Goal: Register for event/course

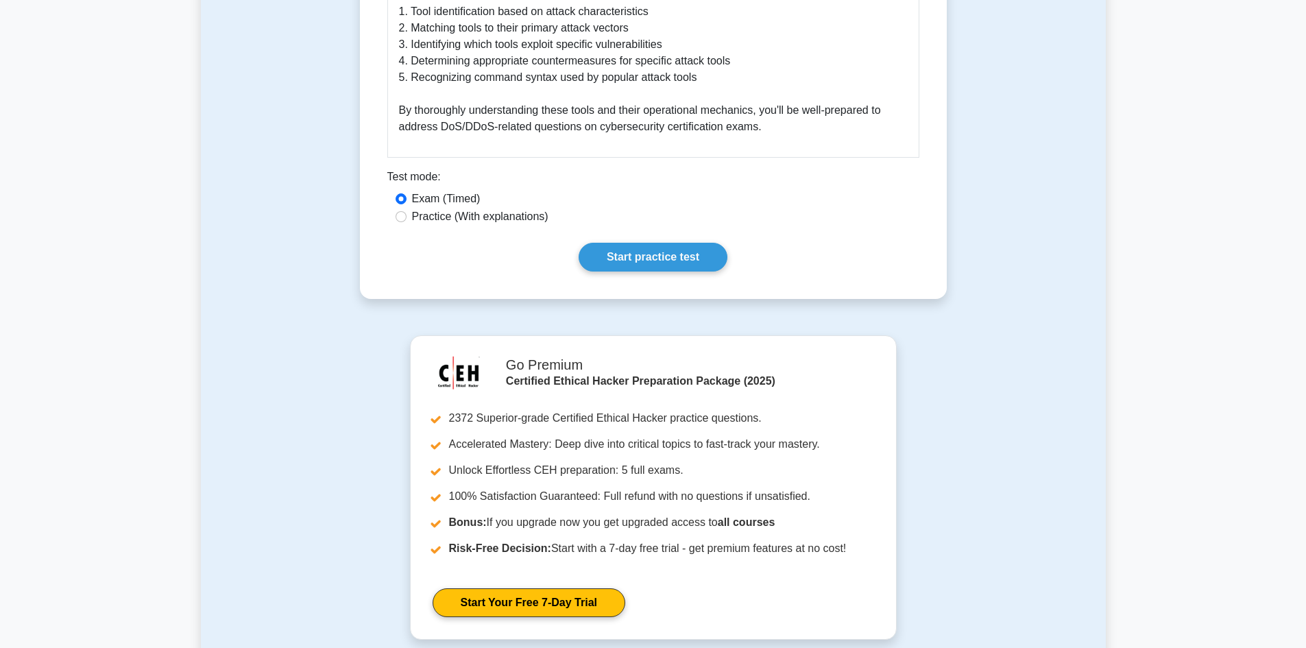
scroll to position [2537, 0]
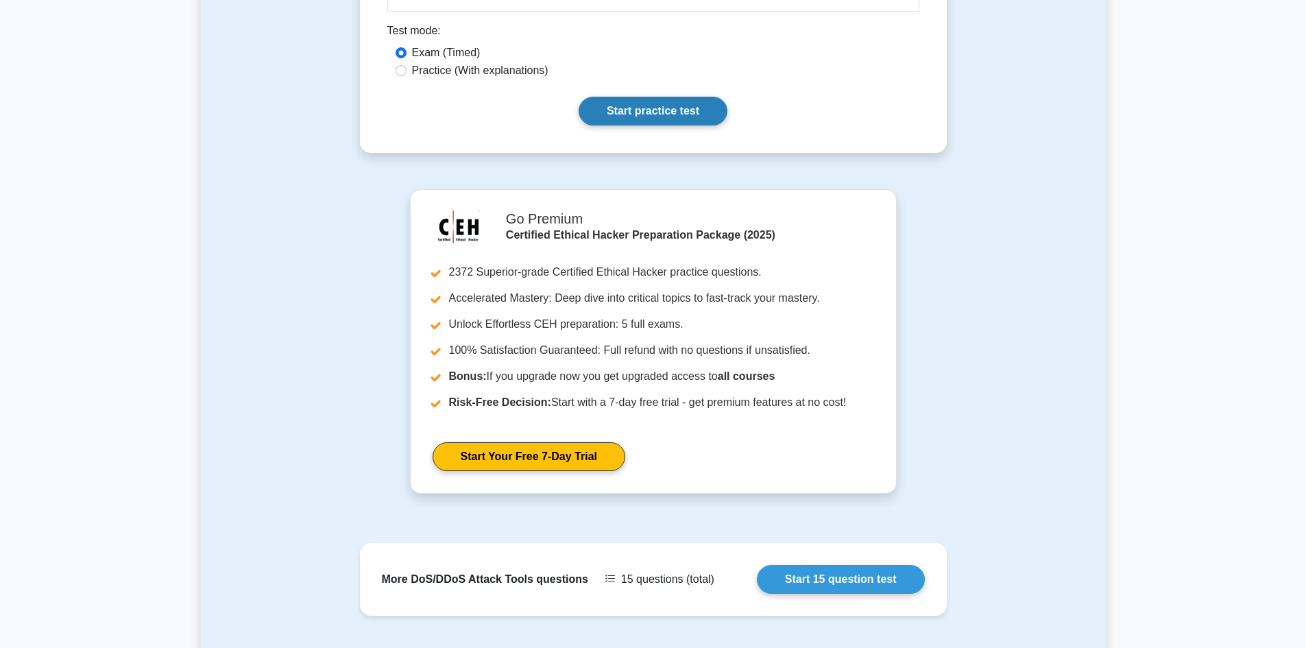
click at [639, 97] on link "Start practice test" at bounding box center [653, 111] width 149 height 29
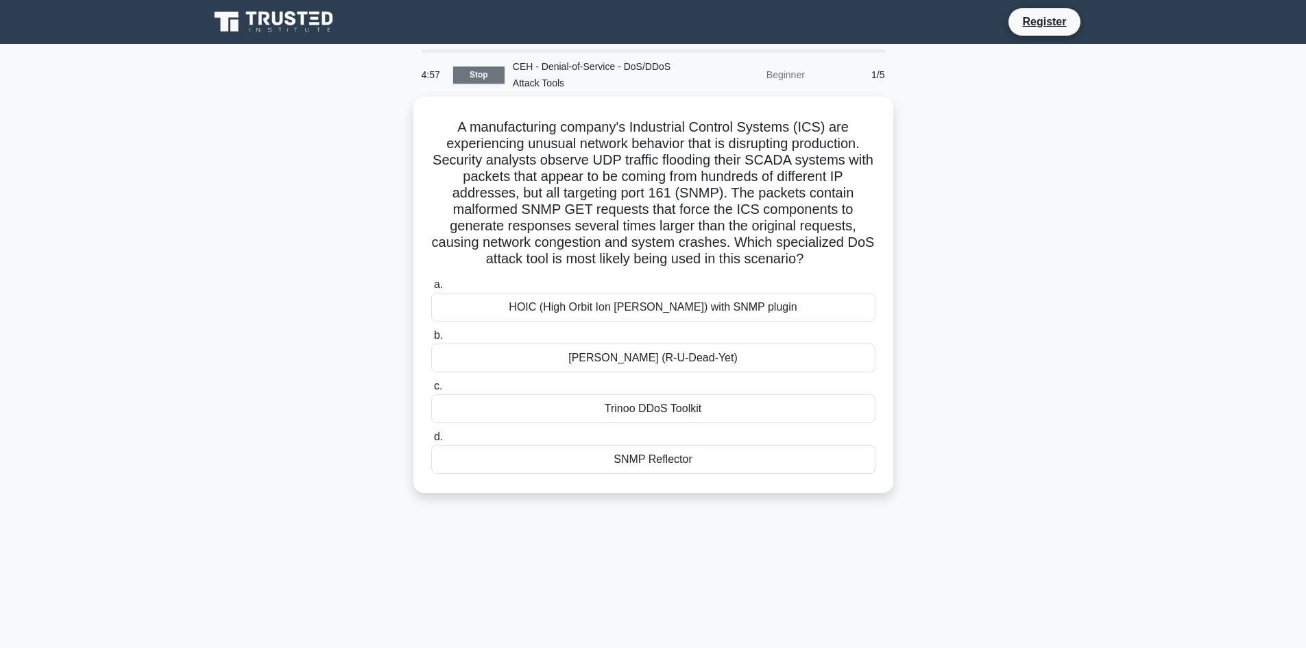
click at [464, 75] on link "Stop" at bounding box center [478, 75] width 51 height 17
